Goal: Find specific page/section: Find specific page/section

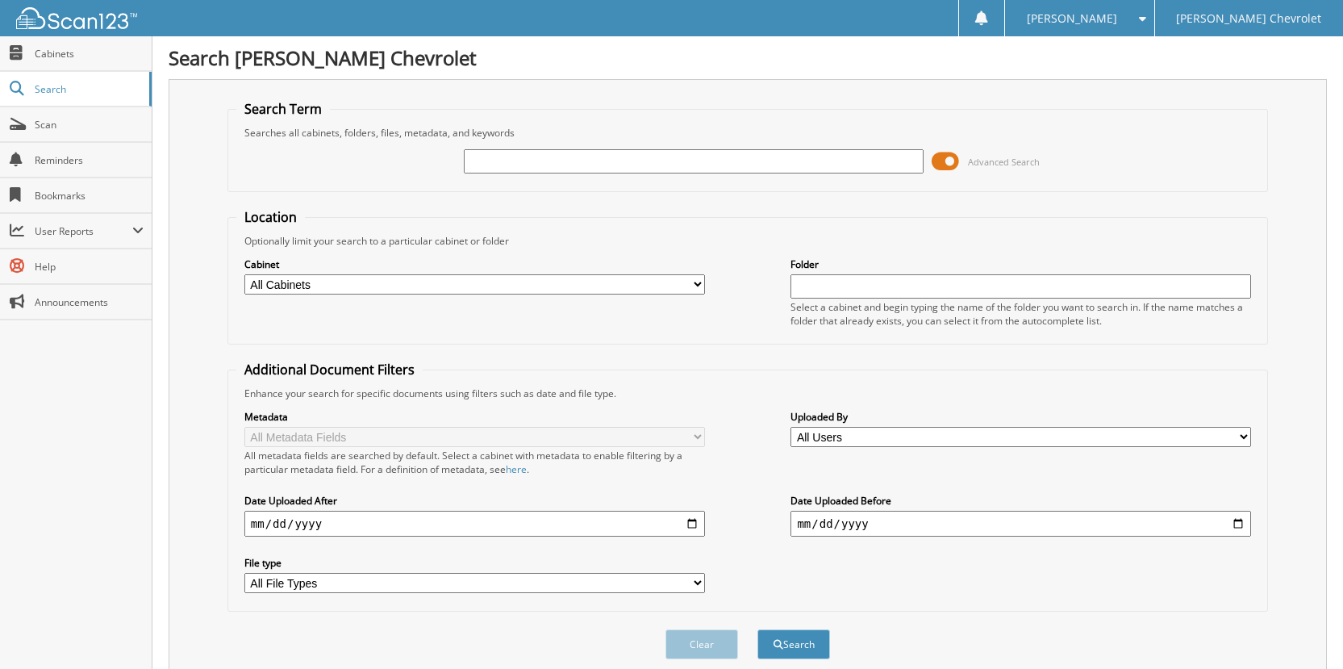
click at [496, 166] on input "text" at bounding box center [694, 161] width 461 height 24
type input "[PERSON_NAME]"
click at [947, 159] on span at bounding box center [945, 161] width 27 height 24
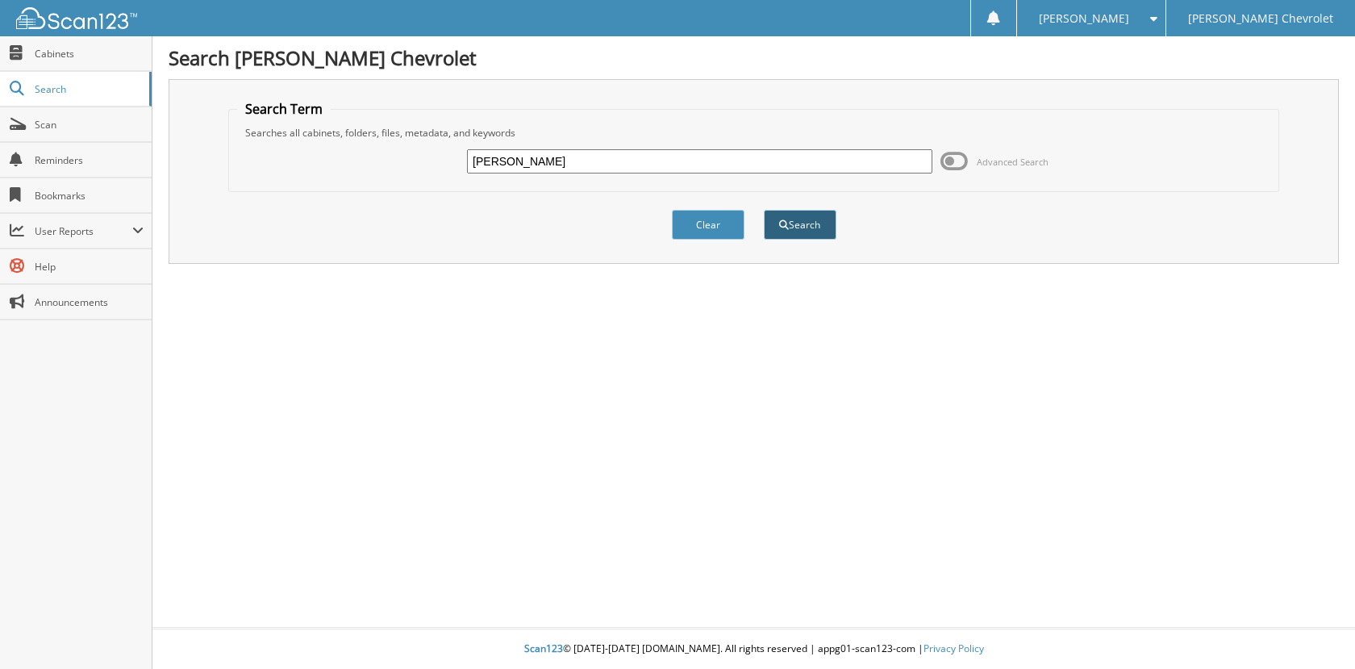
click at [826, 226] on button "Search" at bounding box center [800, 225] width 73 height 30
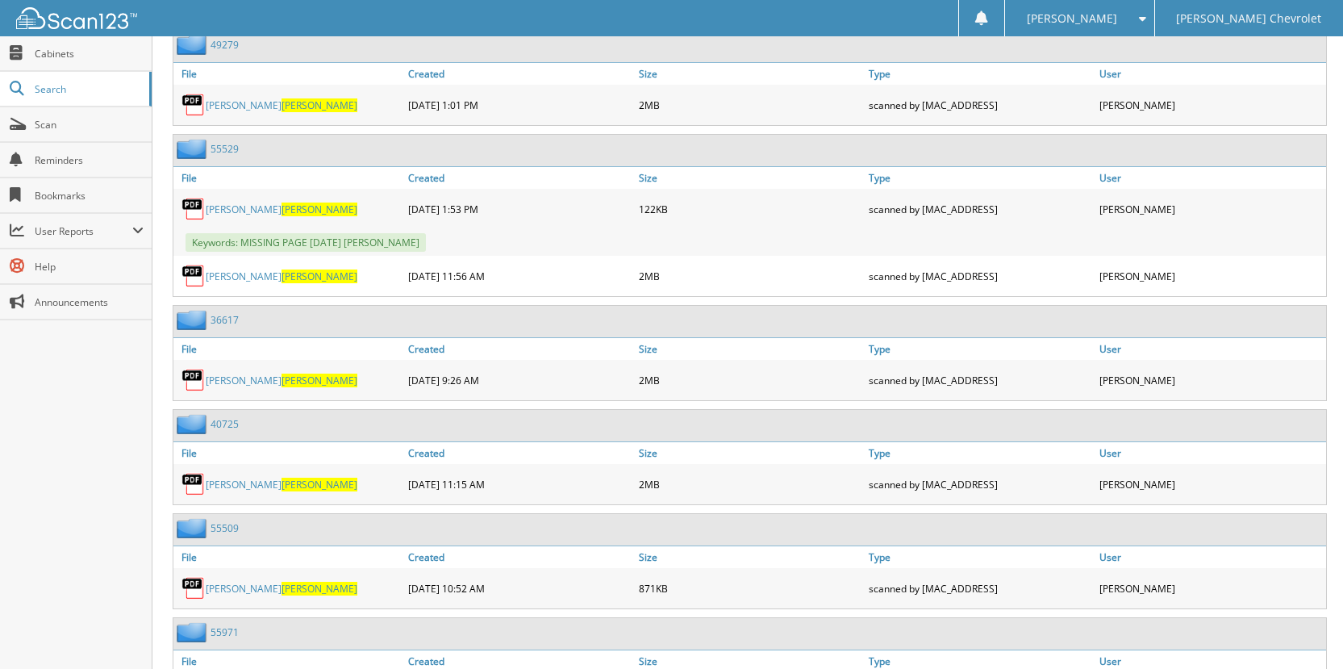
scroll to position [2929, 0]
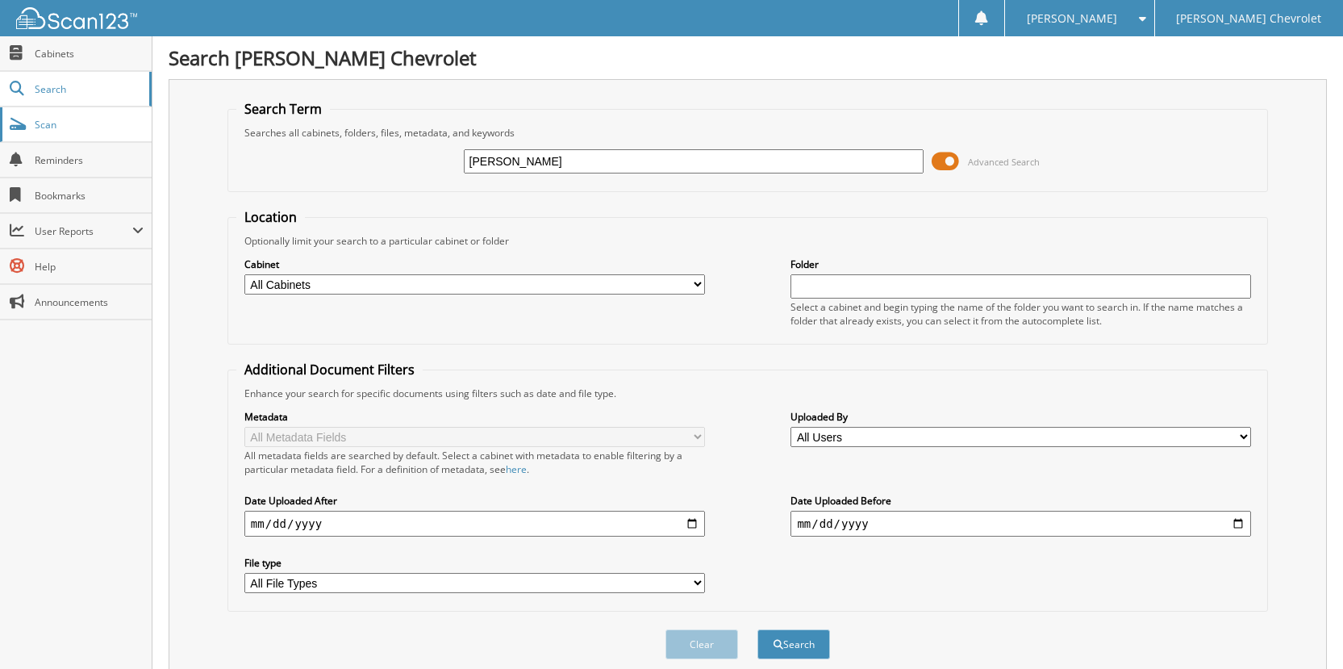
click at [58, 127] on span "Scan" at bounding box center [89, 125] width 109 height 14
